Goal: Information Seeking & Learning: Find specific fact

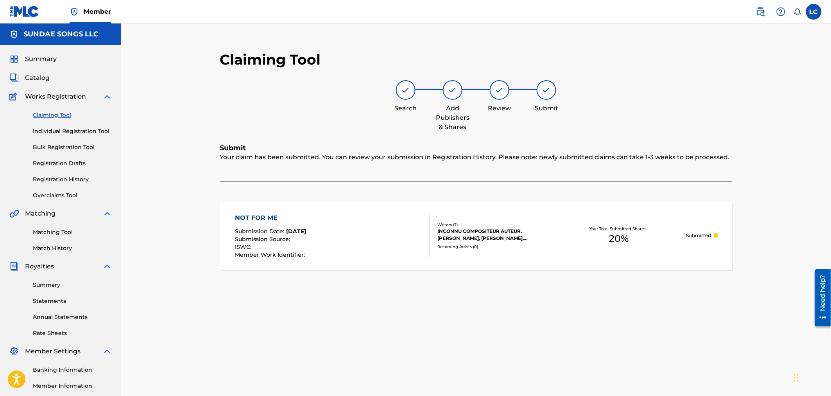
click at [762, 14] on img at bounding box center [760, 11] width 9 height 9
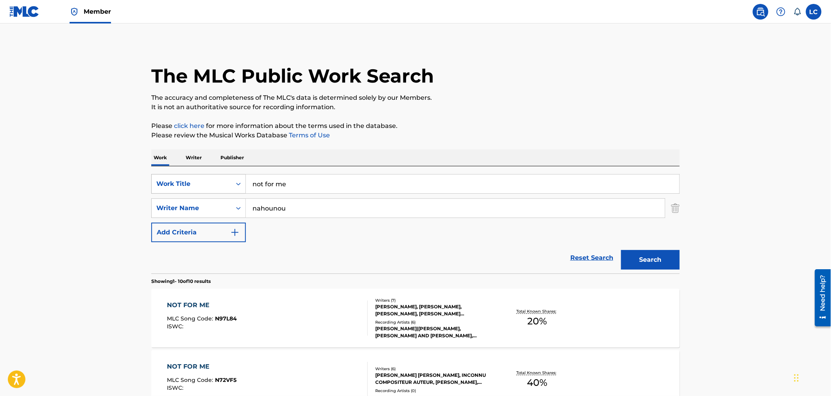
click at [232, 184] on div "Search Form" at bounding box center [238, 184] width 14 height 14
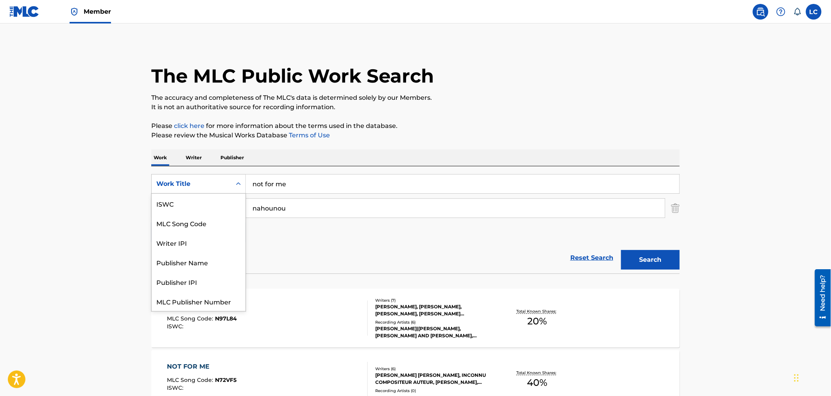
scroll to position [20, 0]
drag, startPoint x: 228, startPoint y: 203, endPoint x: 245, endPoint y: 195, distance: 18.5
click at [228, 203] on div "MLC Song Code" at bounding box center [199, 204] width 94 height 20
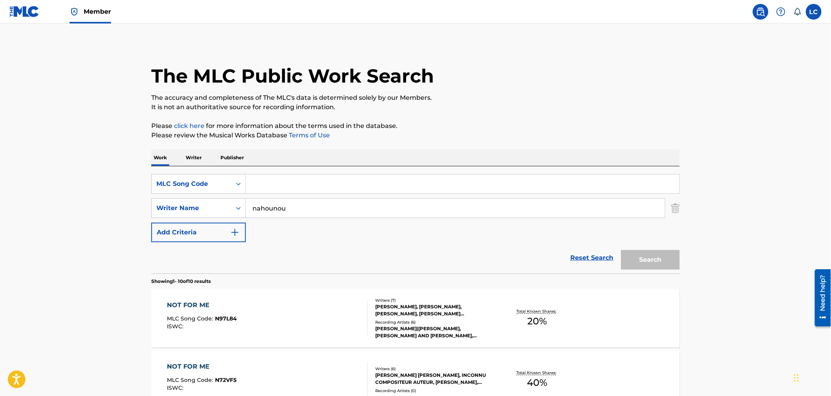
click at [675, 208] on img "Search Form" at bounding box center [675, 208] width 9 height 20
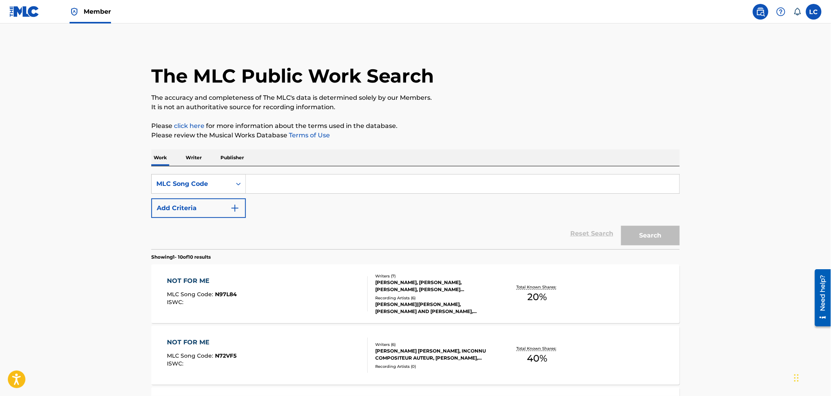
paste input "O09685"
type input "O09685"
click at [671, 233] on button "Search" at bounding box center [650, 236] width 59 height 20
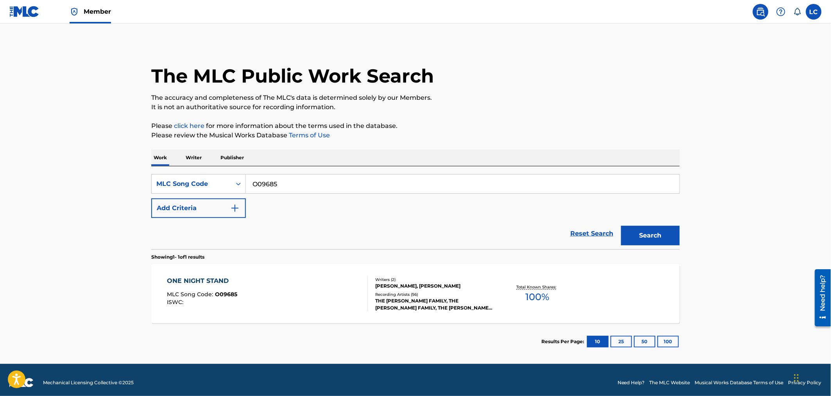
scroll to position [5, 0]
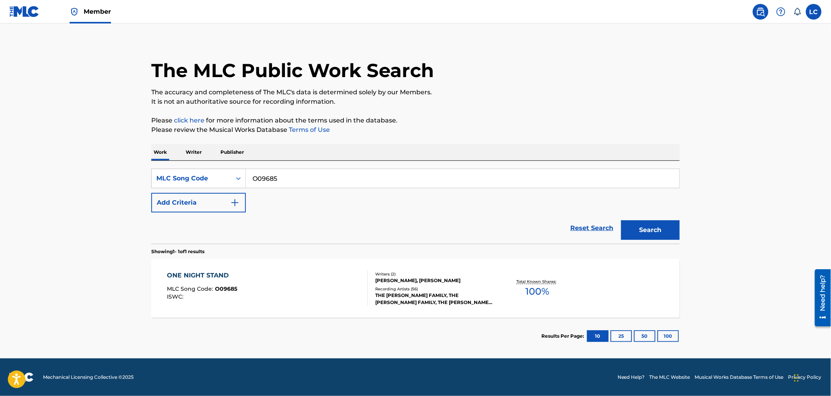
click at [402, 292] on div "THE [PERSON_NAME] FAMILY, THE [PERSON_NAME] FAMILY, THE [PERSON_NAME] FAMILY, T…" at bounding box center [434, 299] width 118 height 14
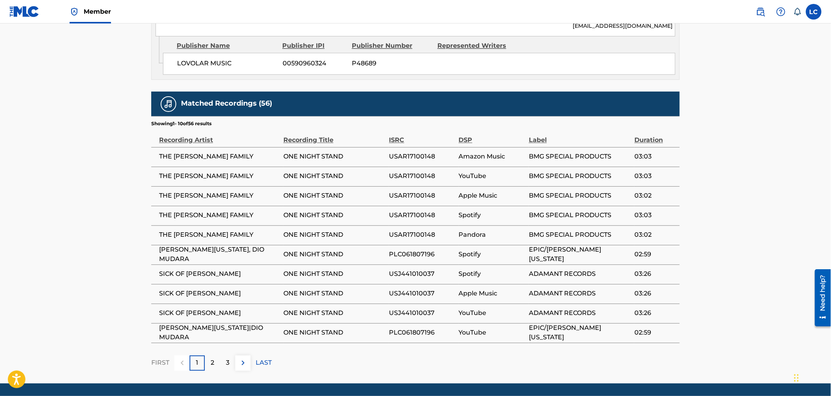
scroll to position [576, 0]
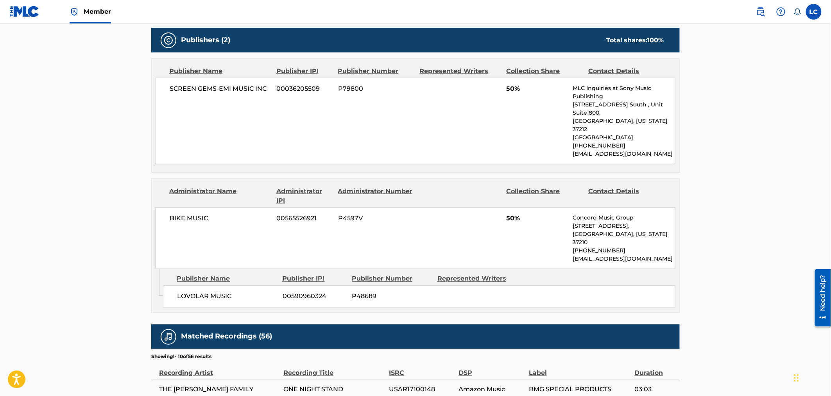
scroll to position [315, 0]
